Goal: Information Seeking & Learning: Learn about a topic

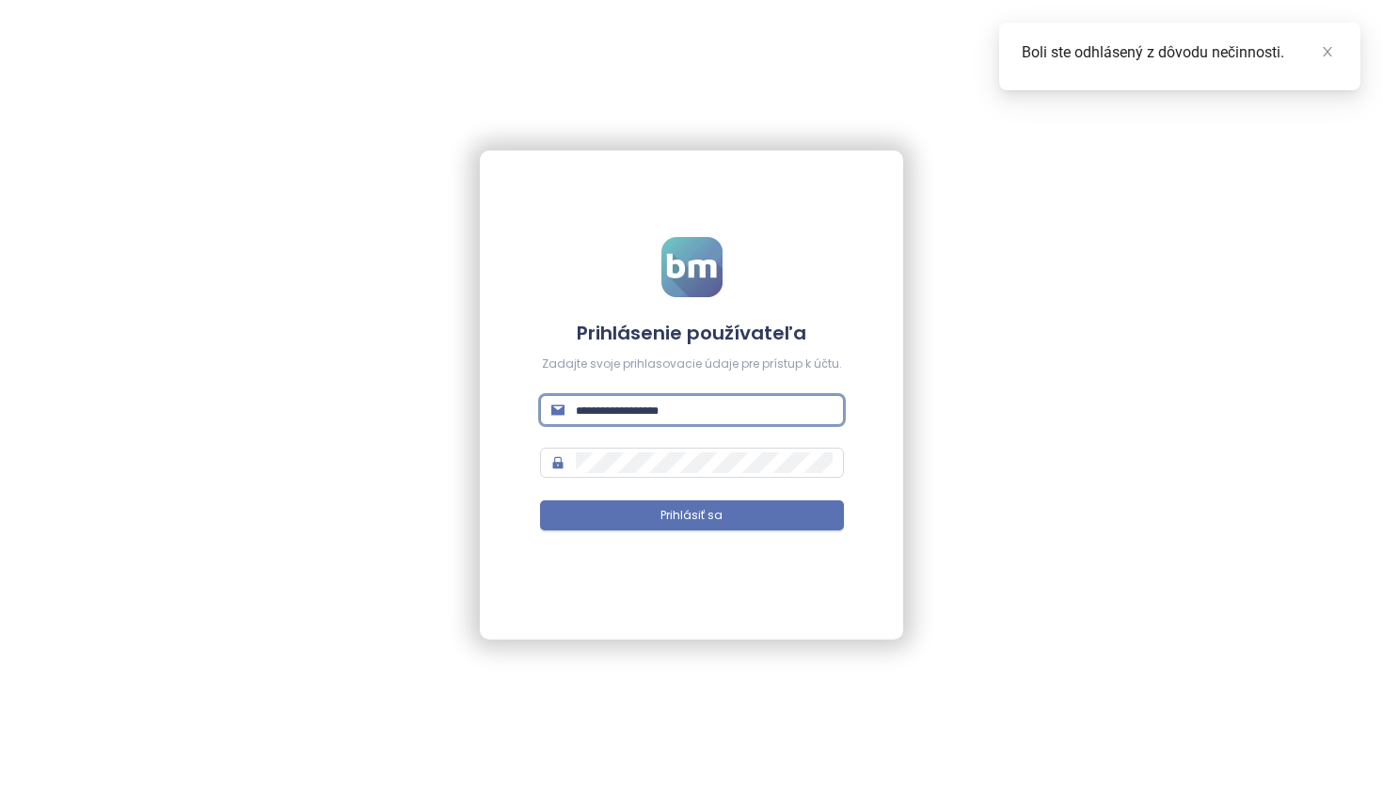
type input "**********"
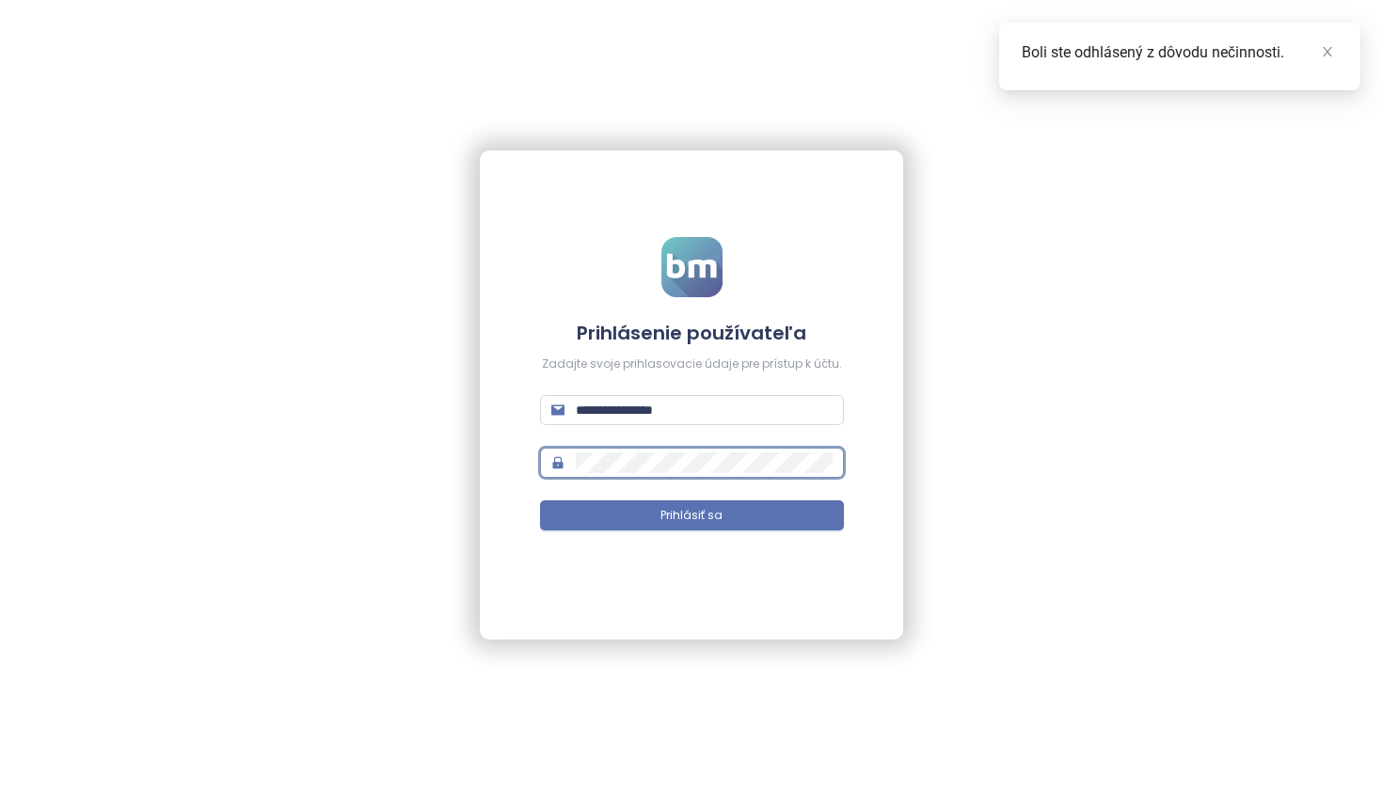
click at [691, 515] on button "Prihlásiť sa" at bounding box center [692, 515] width 304 height 30
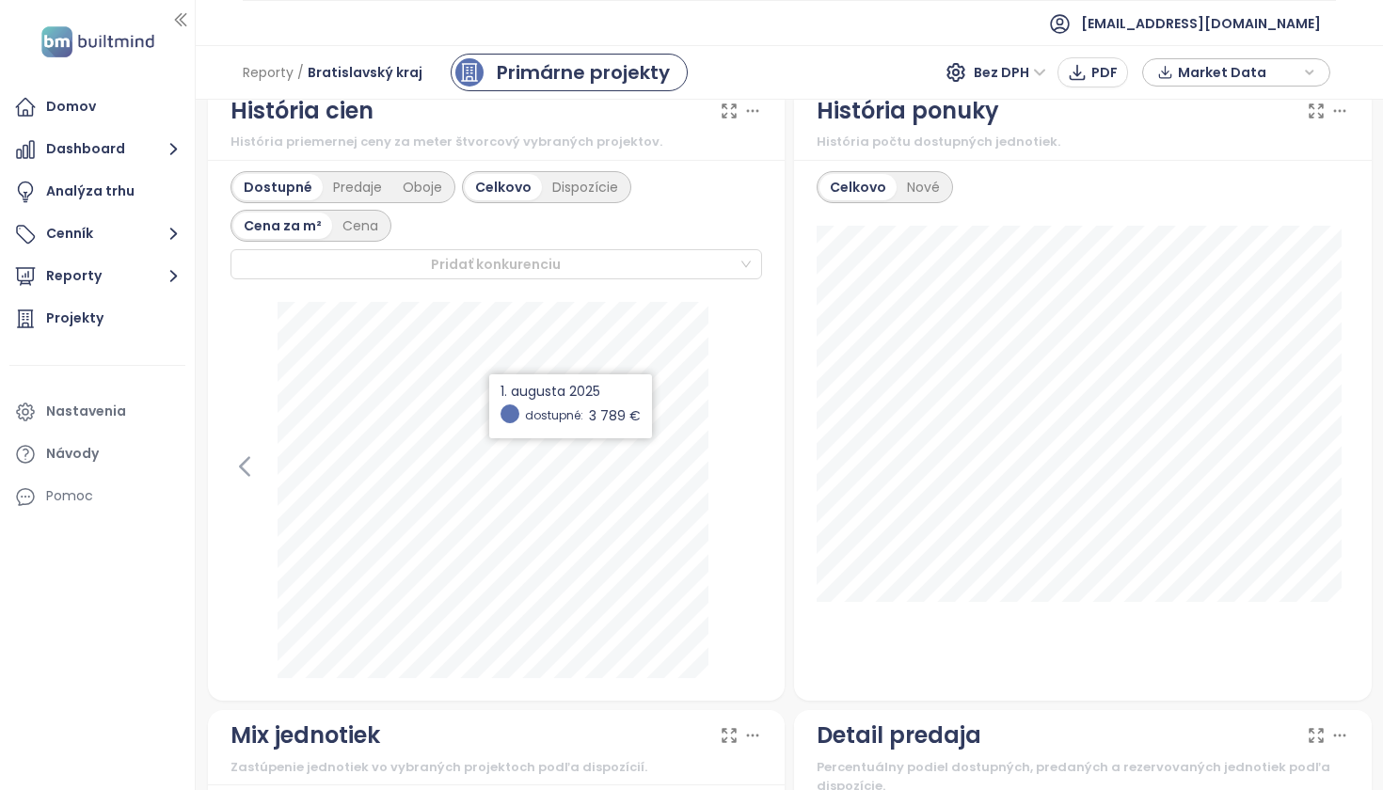
scroll to position [1131, 0]
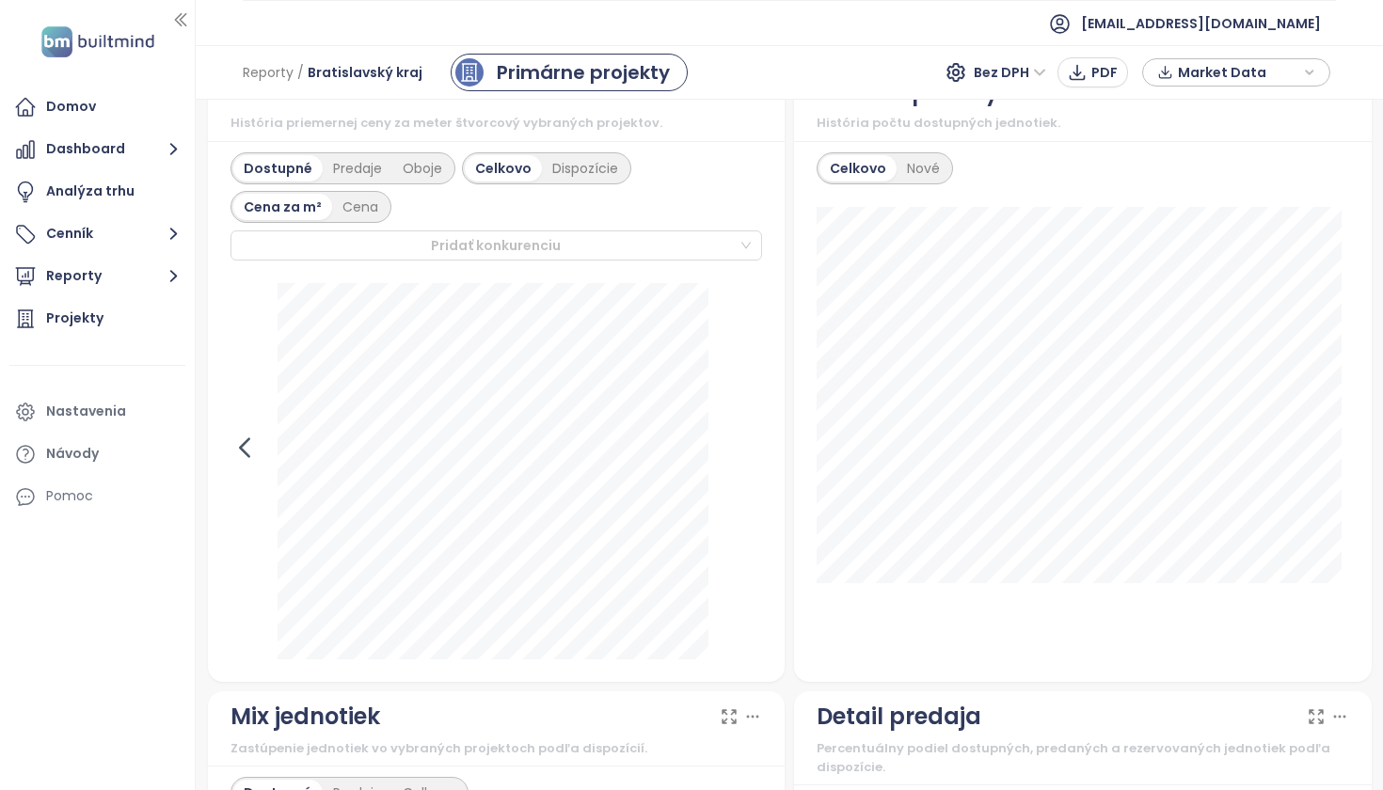
click at [239, 459] on icon at bounding box center [244, 448] width 28 height 28
click at [744, 456] on icon at bounding box center [747, 447] width 8 height 18
click at [366, 182] on div "Predaje" at bounding box center [358, 168] width 70 height 26
click at [287, 180] on div "Dostupné" at bounding box center [275, 168] width 85 height 26
click at [417, 182] on div "Oboje" at bounding box center [422, 168] width 60 height 26
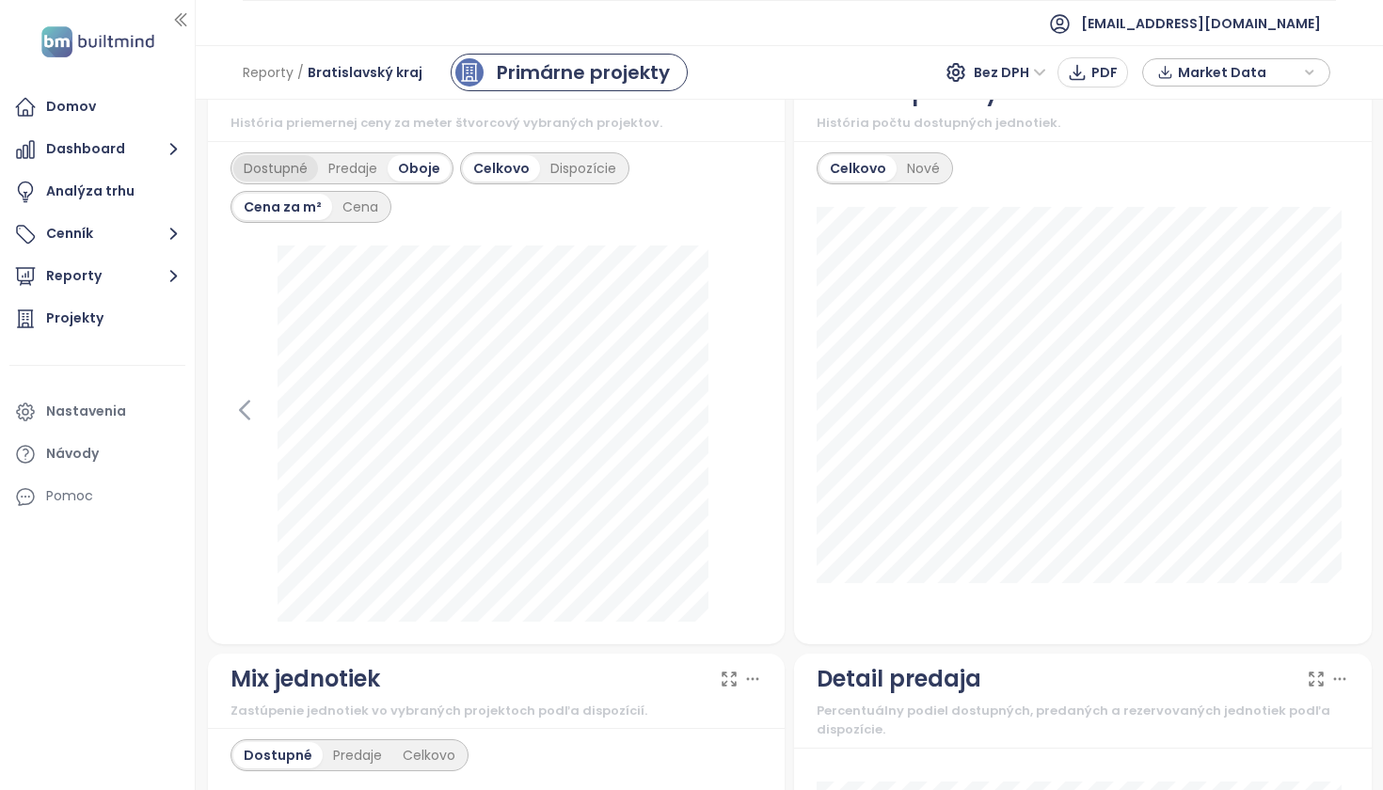
click at [275, 181] on div "Dostupné" at bounding box center [275, 168] width 85 height 26
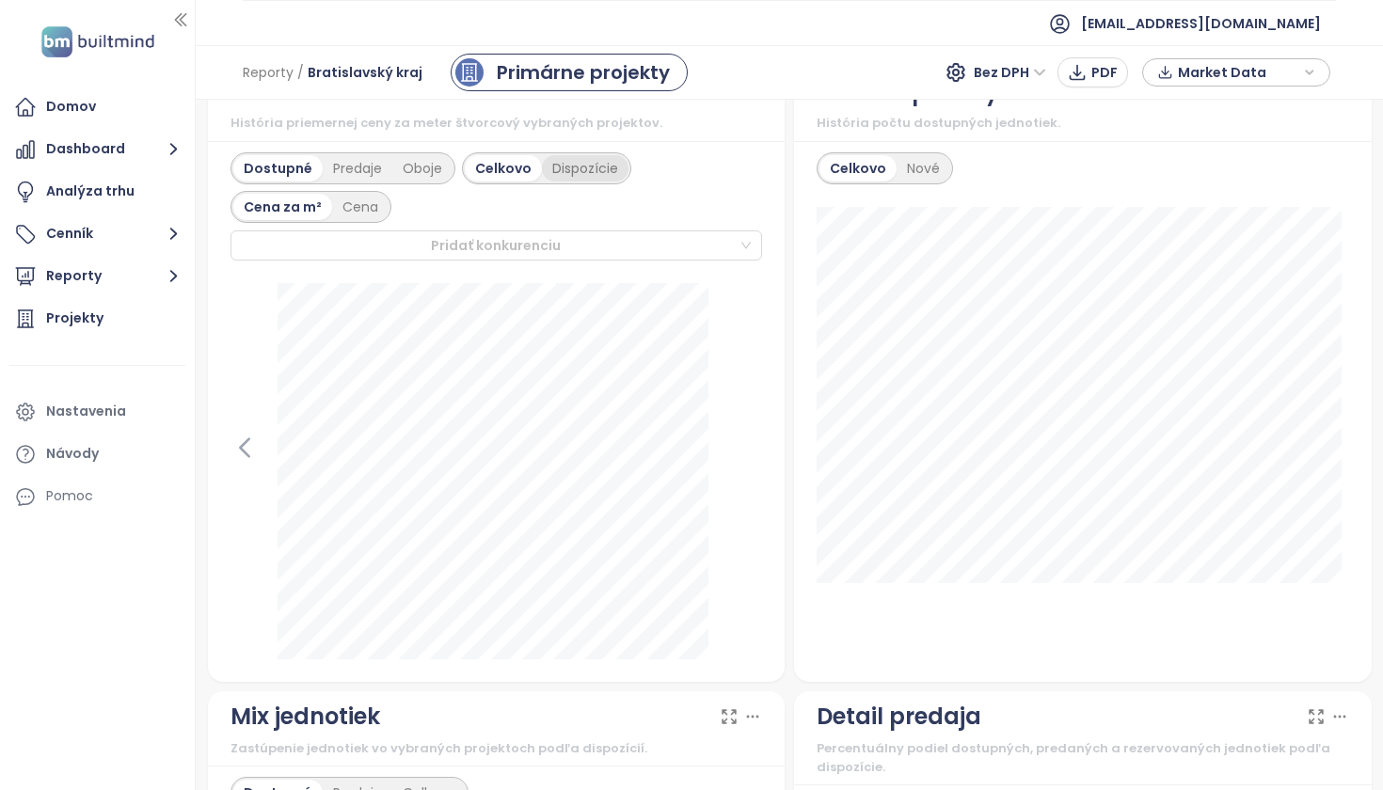
click at [588, 182] on div "Dispozície" at bounding box center [585, 168] width 87 height 26
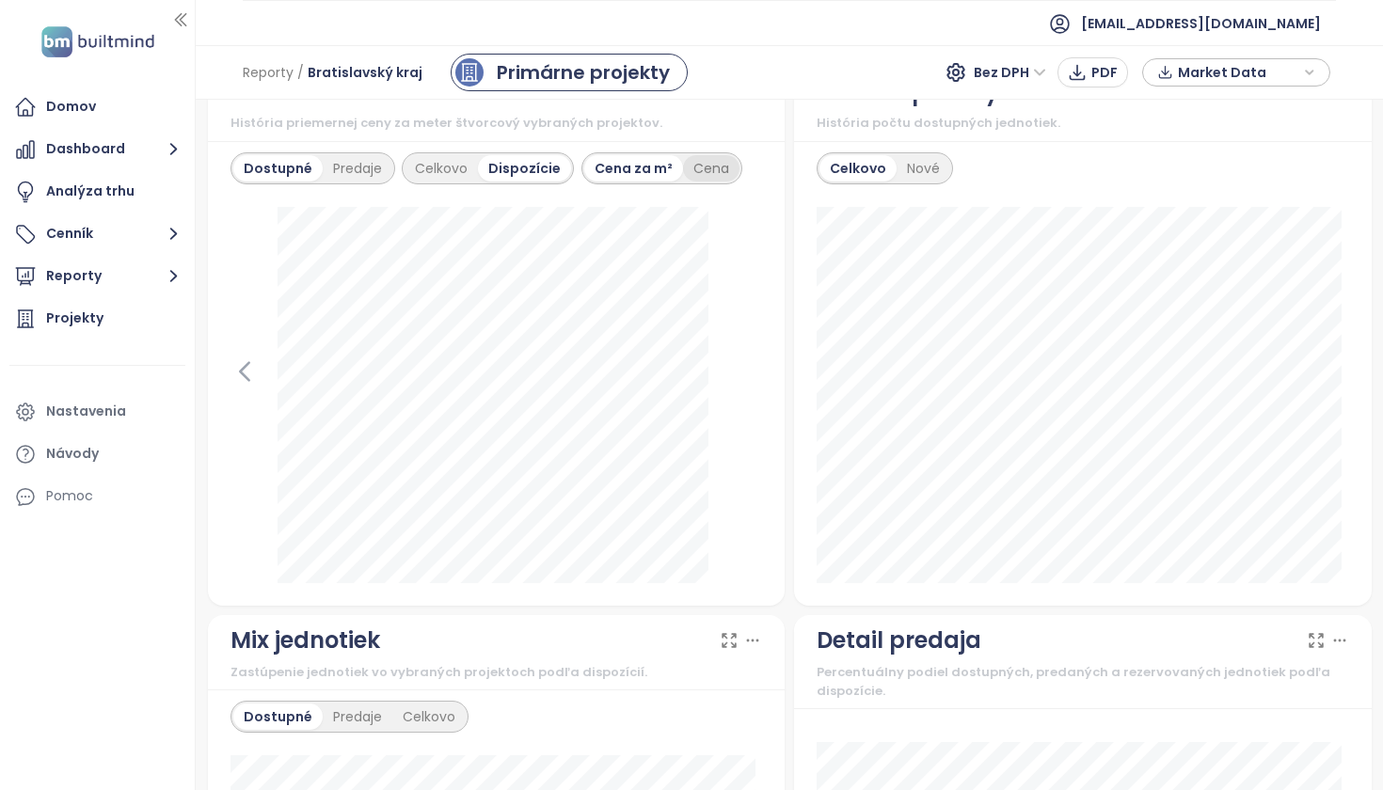
click at [700, 182] on div "Cena" at bounding box center [711, 168] width 56 height 26
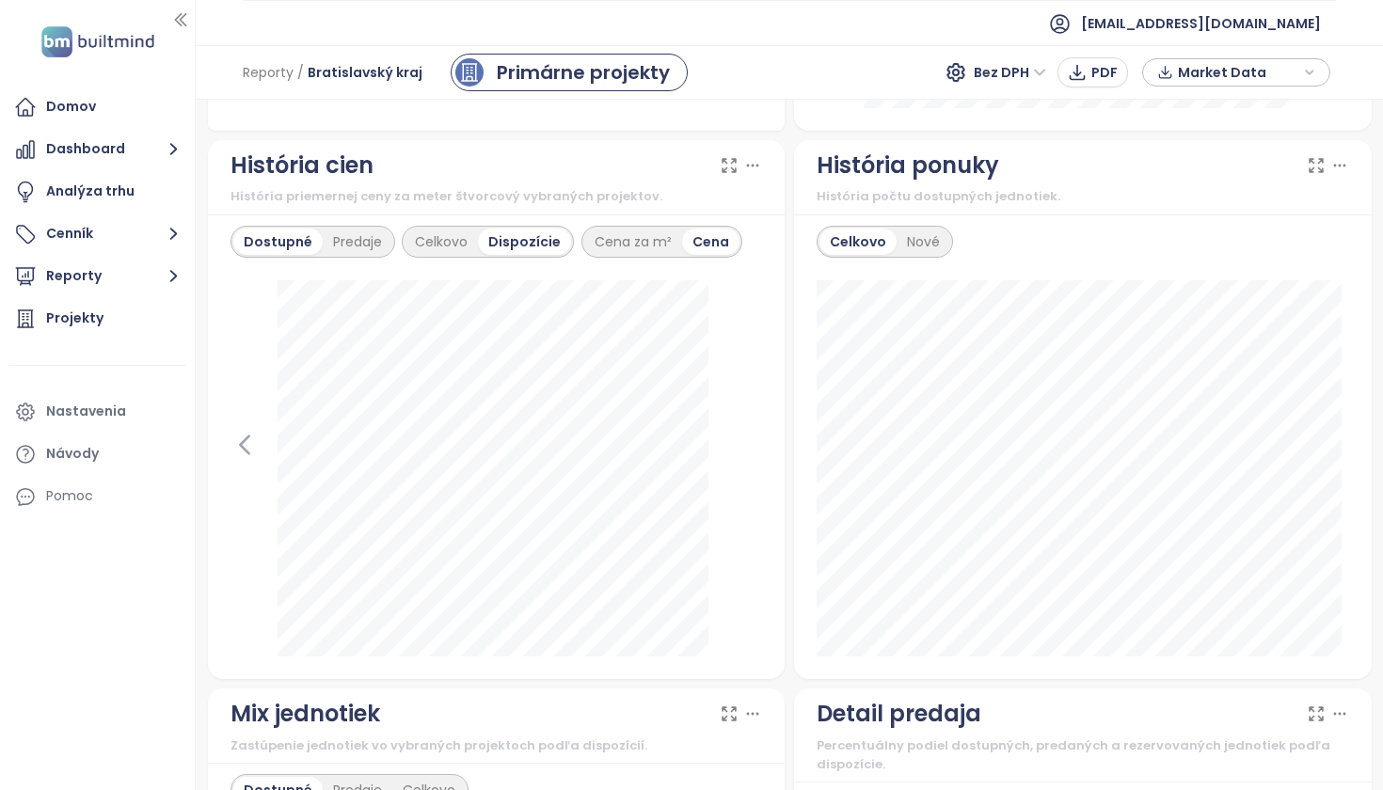
scroll to position [1061, 0]
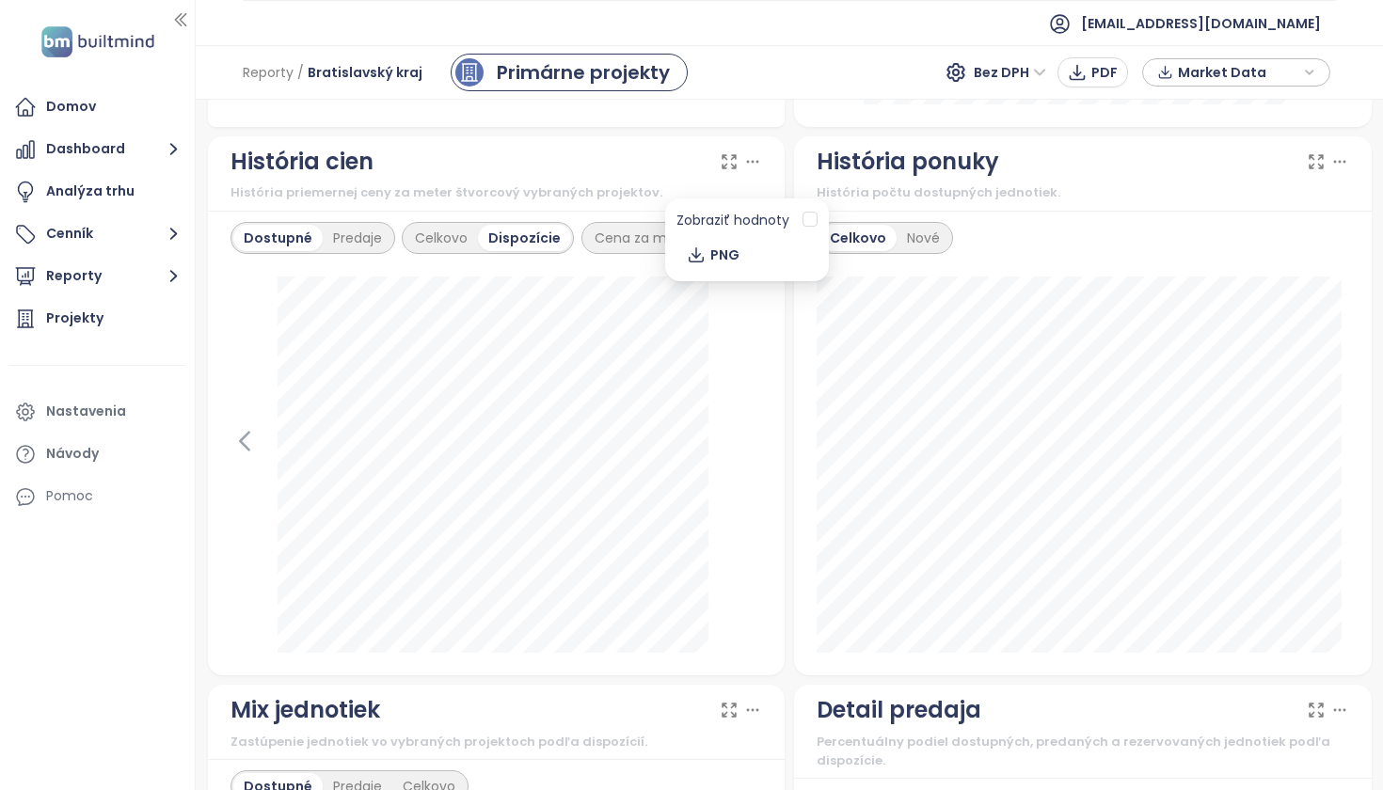
click at [747, 171] on icon at bounding box center [752, 161] width 19 height 19
click at [730, 397] on div "1. júla 2025 1+kk: 171 481 € 1.5+kk: 193 575 € 2+kk: 219 666 € 3+kk: 315 954 € …" at bounding box center [496, 465] width 532 height 376
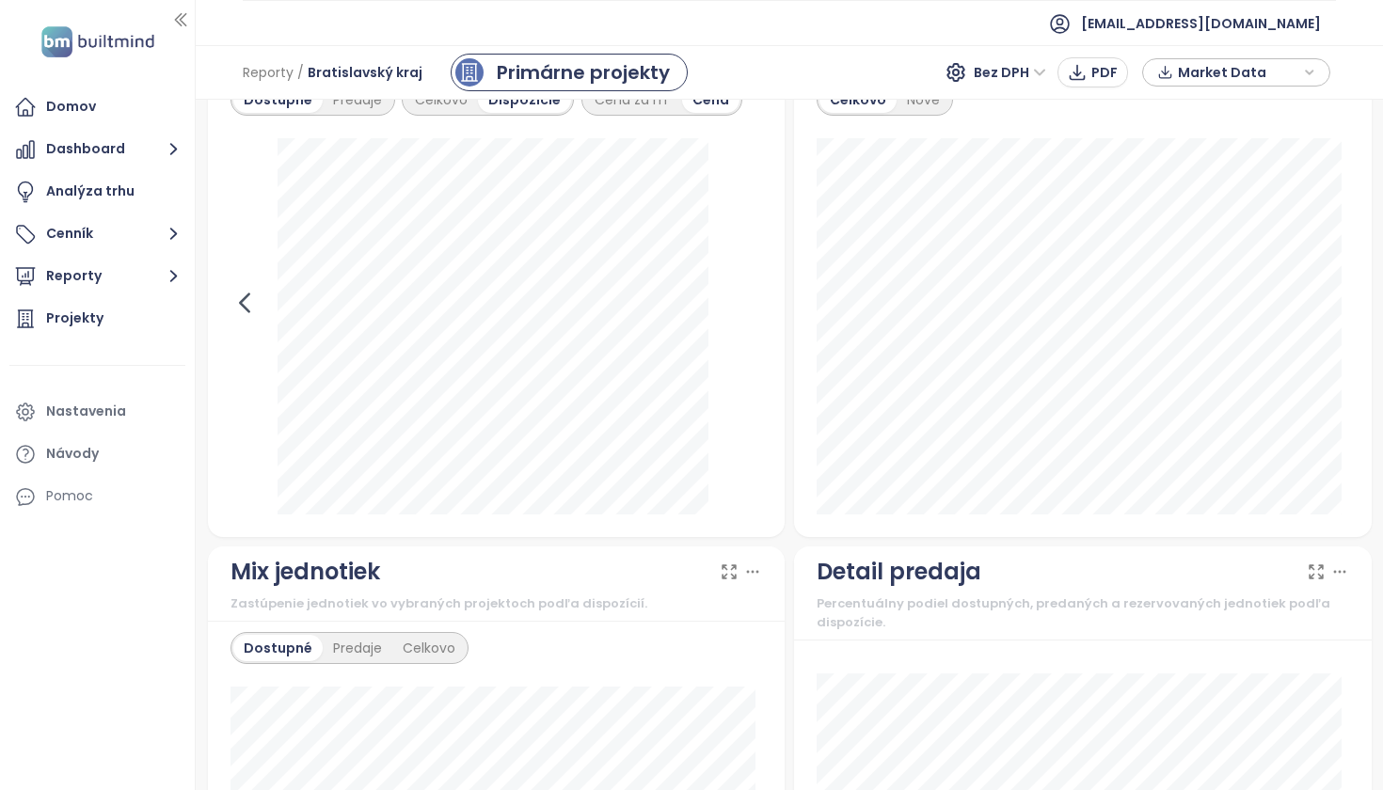
click at [253, 316] on icon at bounding box center [244, 303] width 28 height 28
click at [252, 317] on icon at bounding box center [244, 303] width 28 height 28
click at [250, 320] on div at bounding box center [496, 326] width 532 height 376
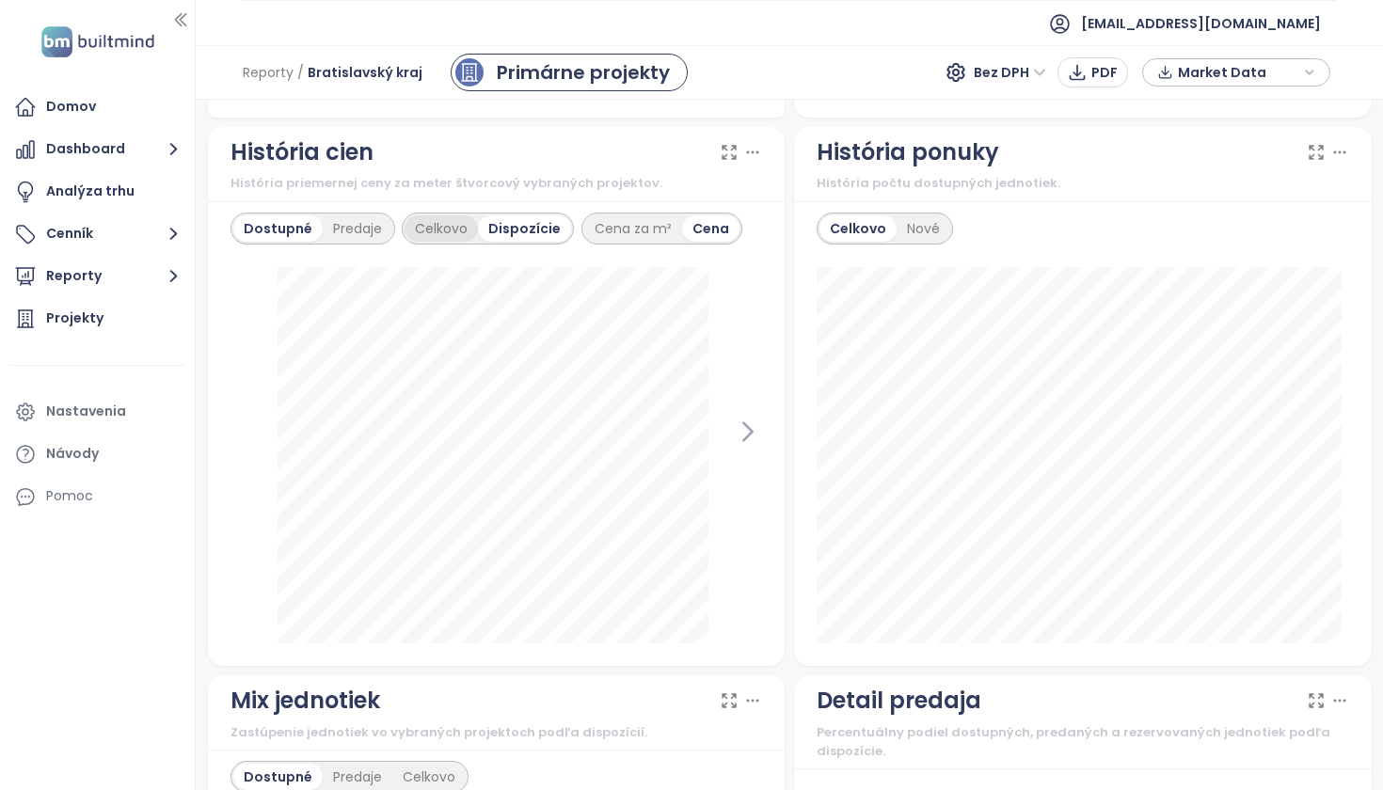
click at [441, 241] on div "Celkovo" at bounding box center [440, 228] width 73 height 26
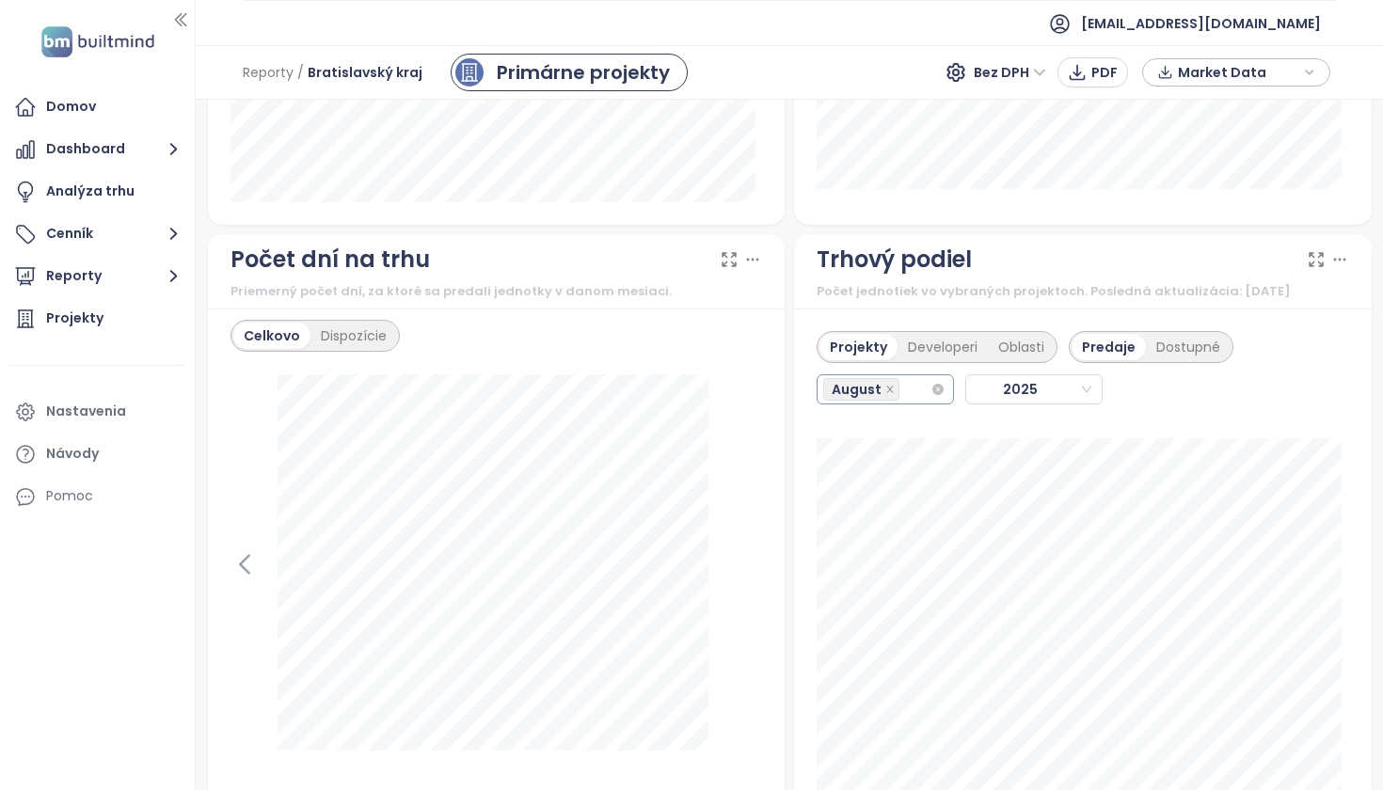
scroll to position [2260, 0]
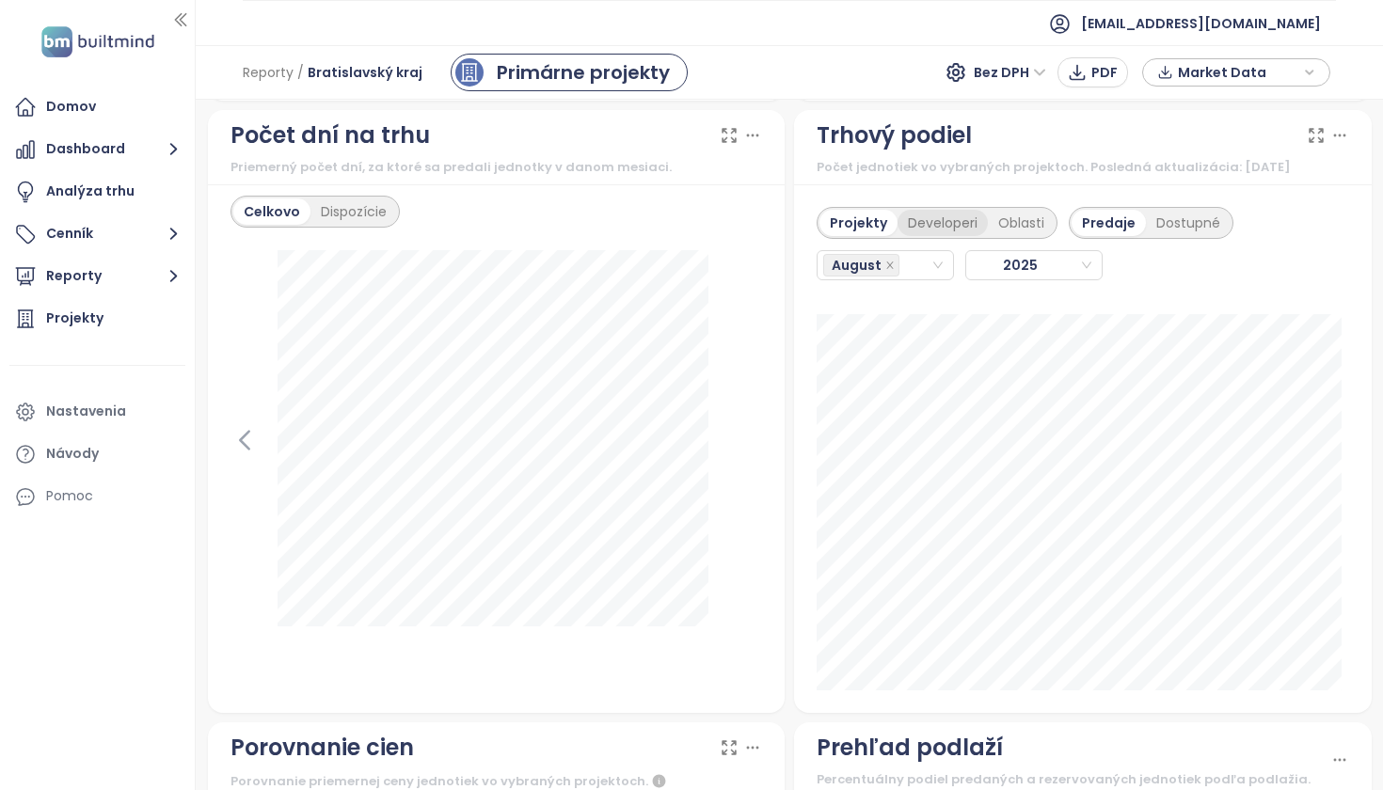
click at [920, 233] on div "Developeri" at bounding box center [942, 223] width 90 height 26
click at [866, 233] on div "Projekty" at bounding box center [855, 223] width 72 height 26
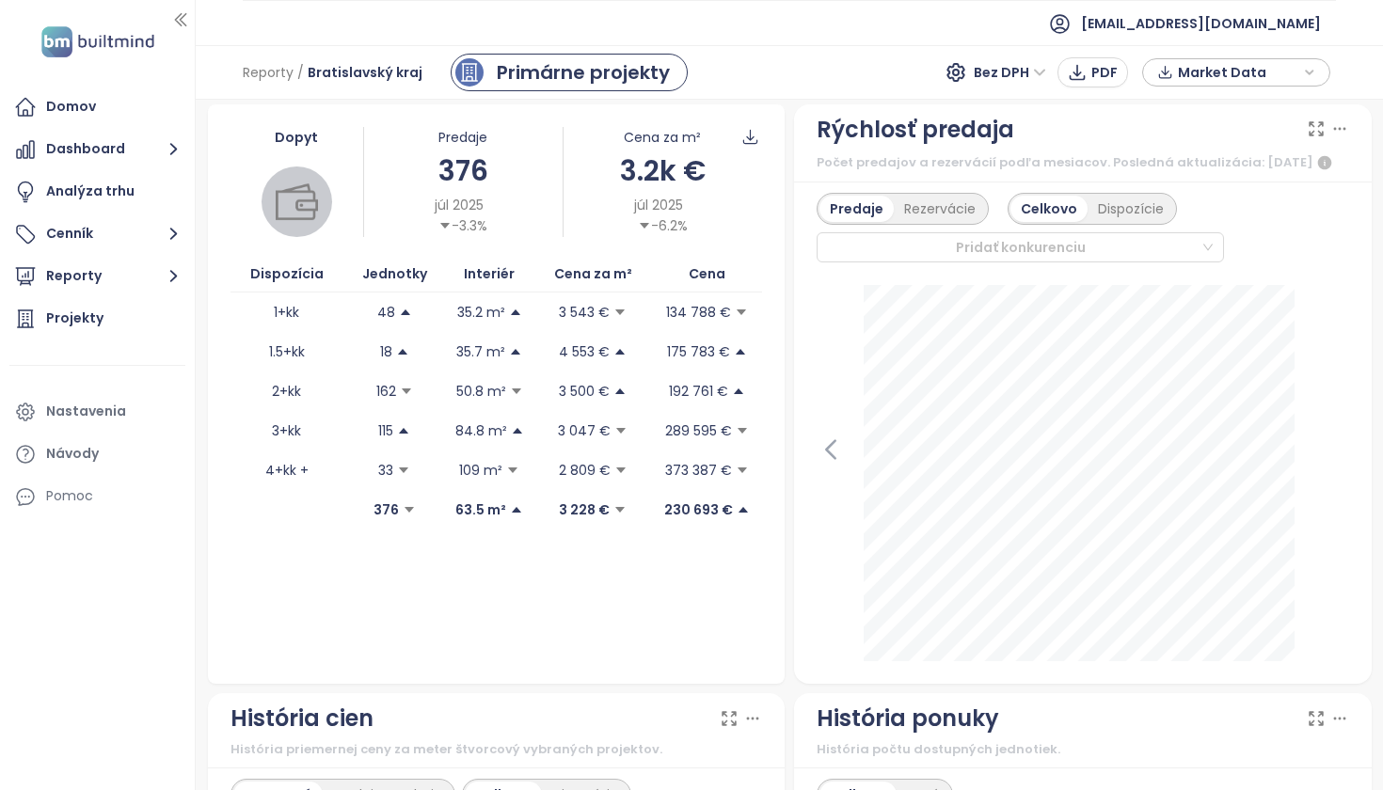
scroll to position [105, 0]
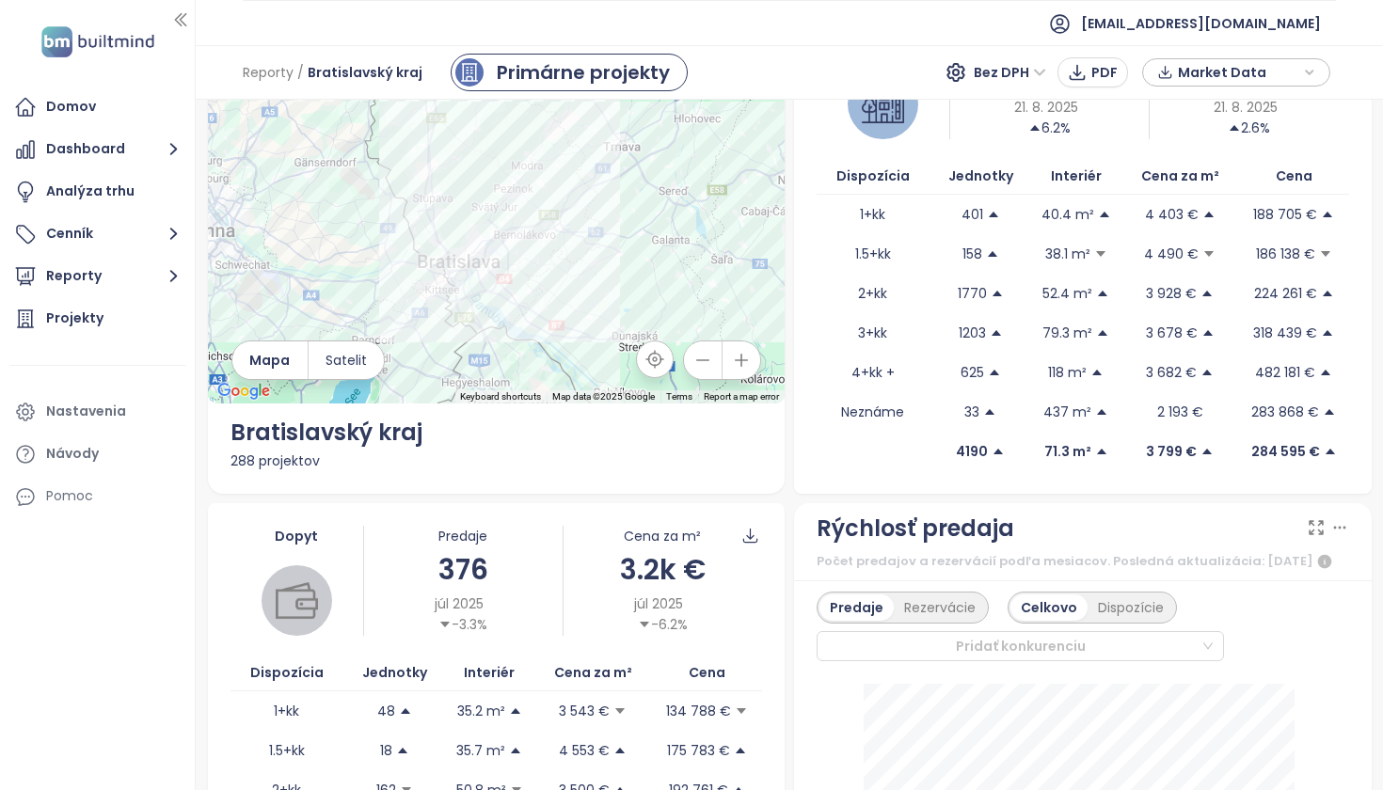
drag, startPoint x: 550, startPoint y: 270, endPoint x: 501, endPoint y: 321, distance: 70.5
click at [501, 325] on div at bounding box center [497, 205] width 578 height 397
click at [129, 277] on button "Reporty" at bounding box center [97, 277] width 176 height 38
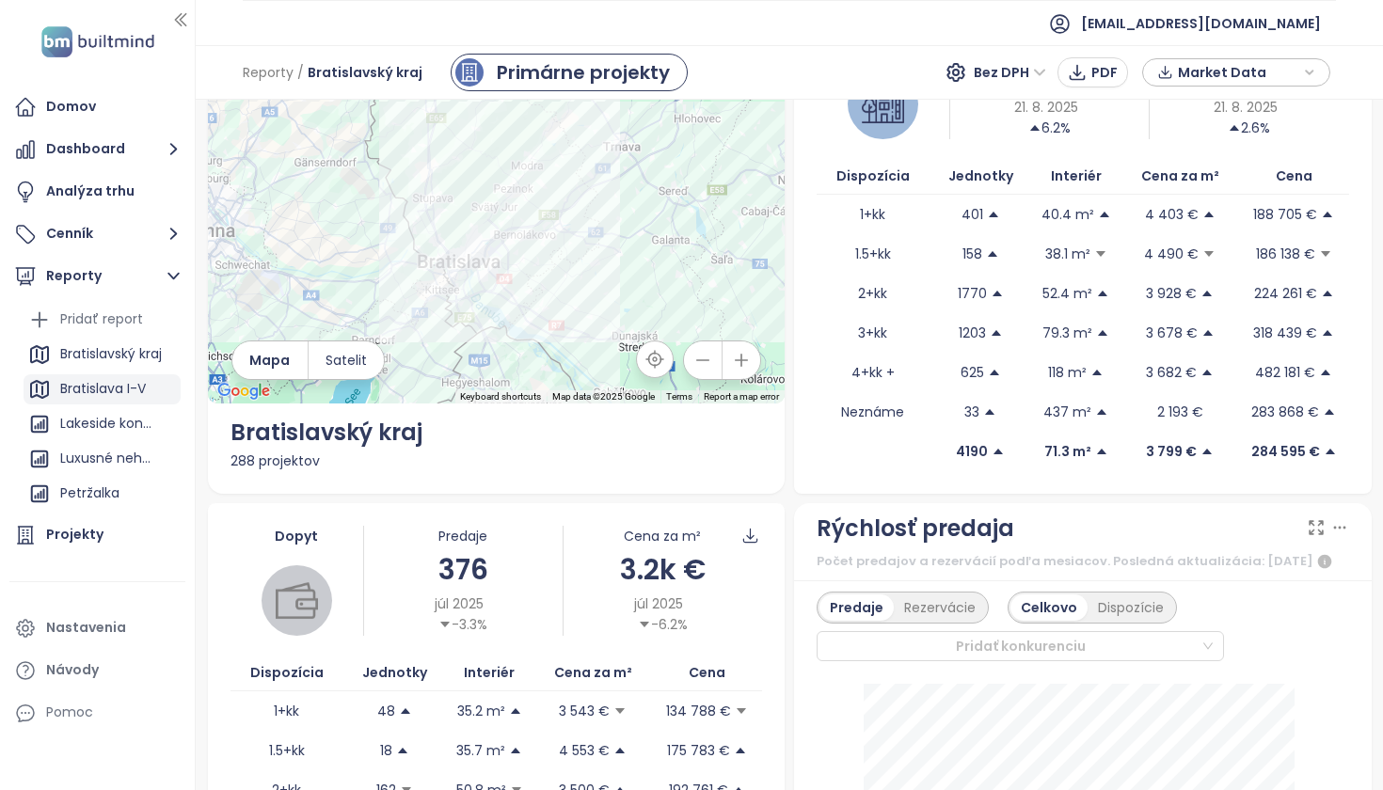
click at [103, 389] on div "Bratislava I-V" at bounding box center [103, 389] width 86 height 24
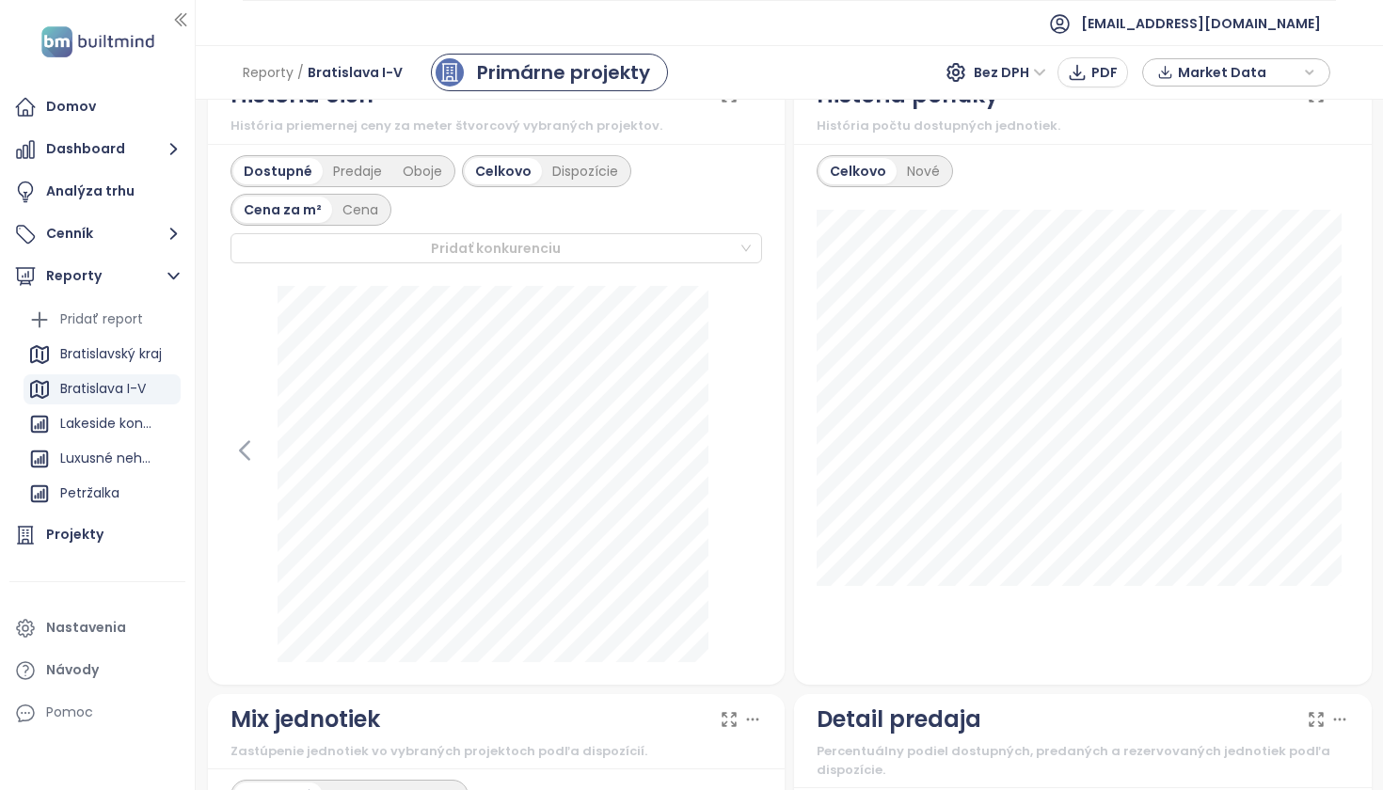
scroll to position [1100, 0]
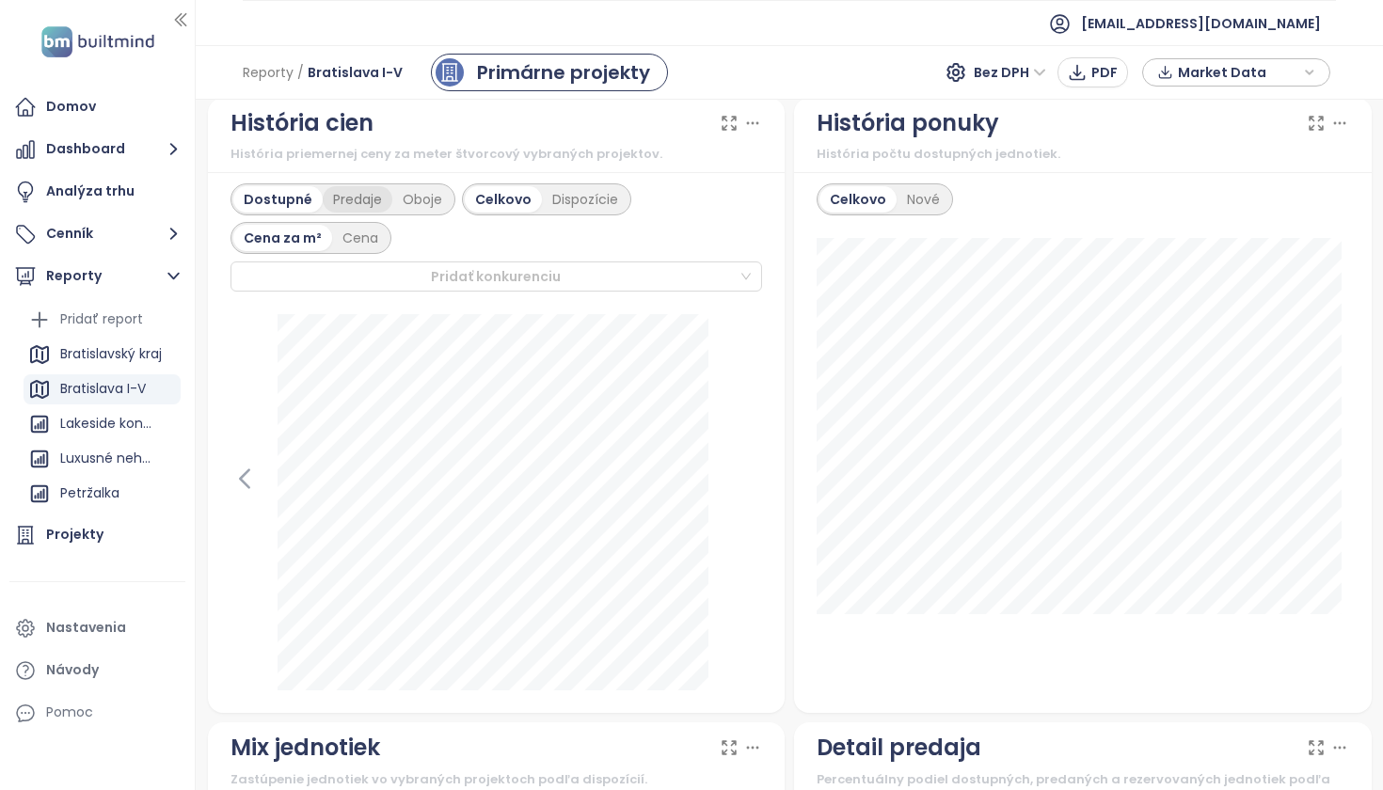
click at [356, 213] on div "Predaje" at bounding box center [358, 199] width 70 height 26
click at [403, 213] on div "Oboje" at bounding box center [422, 199] width 60 height 26
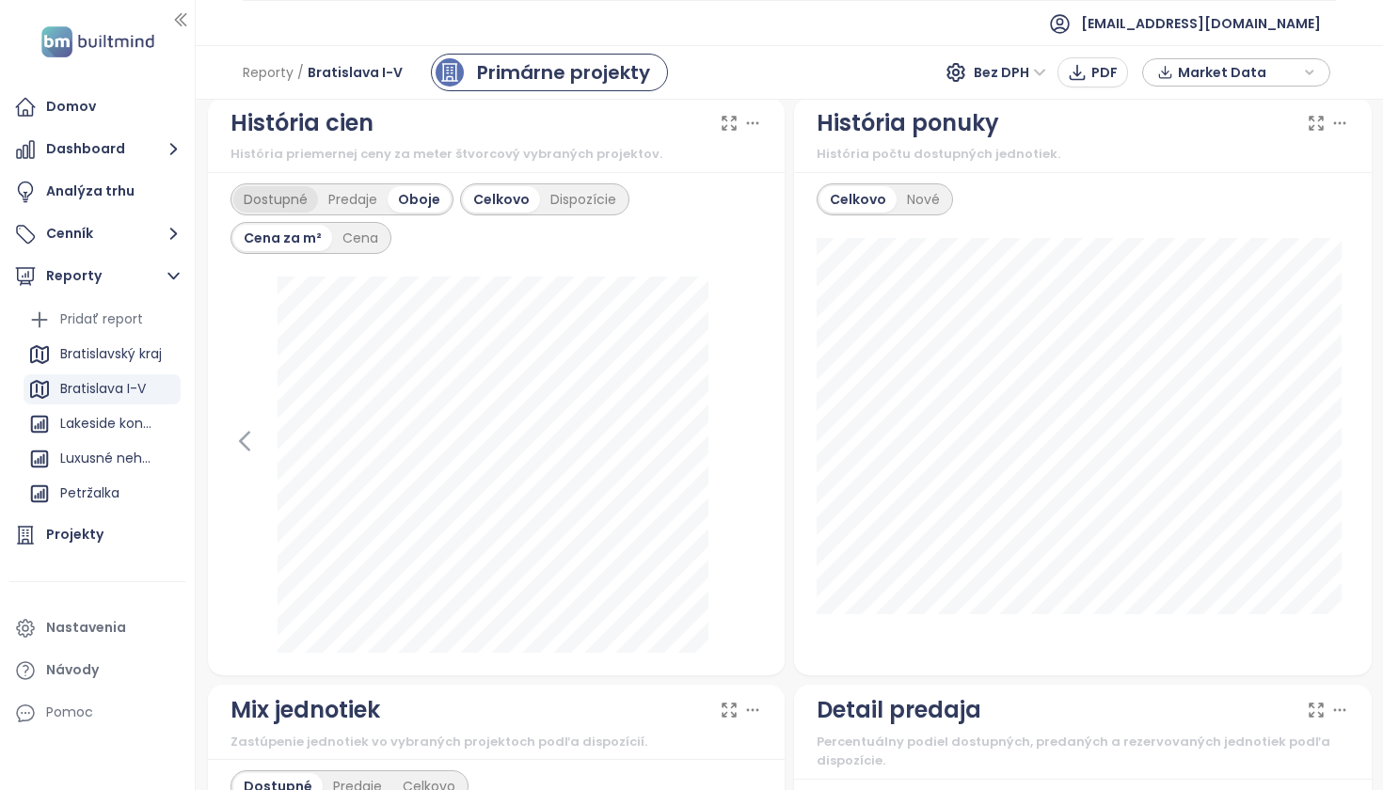
click at [273, 209] on div "Dostupné" at bounding box center [275, 199] width 85 height 26
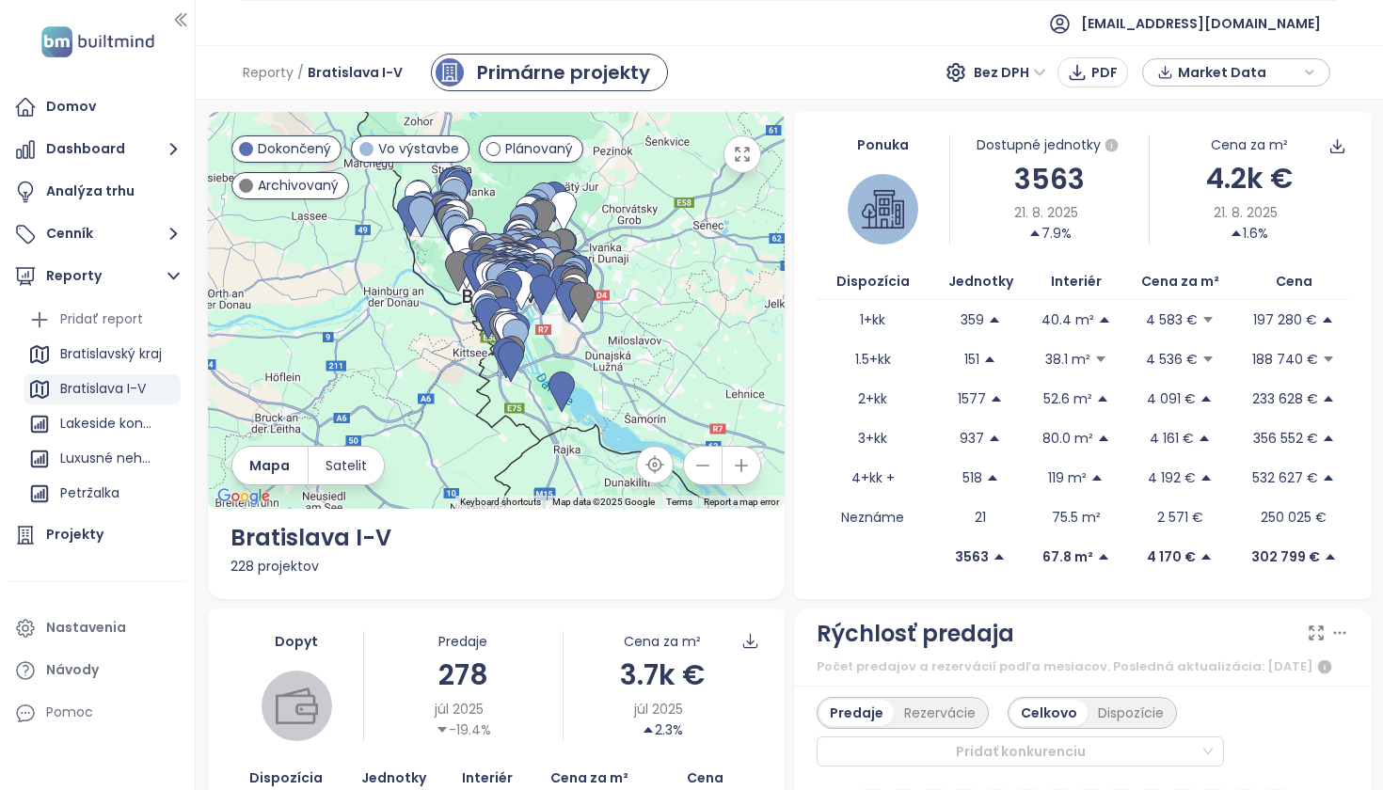
scroll to position [10, 0]
